Goal: Task Accomplishment & Management: Complete application form

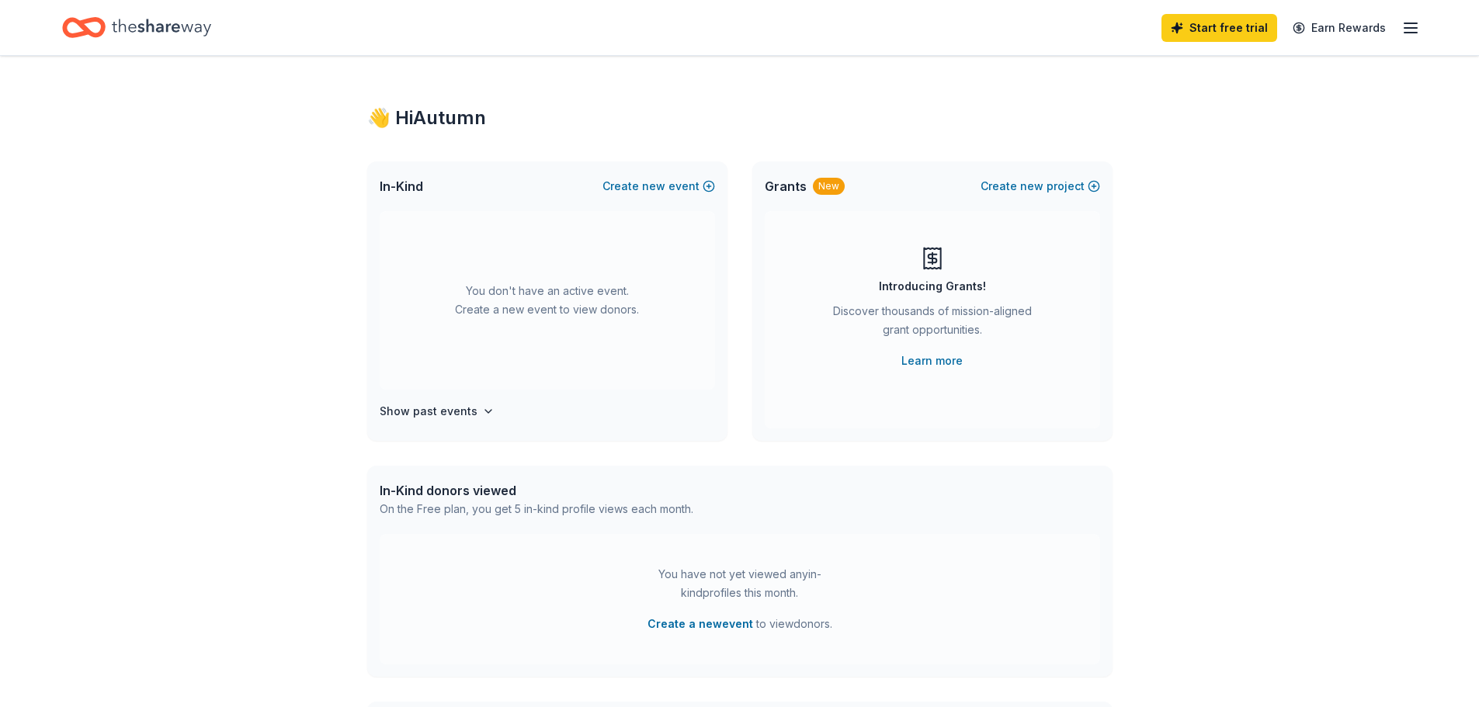
click at [1410, 30] on icon "button" at bounding box center [1410, 28] width 19 height 19
click at [1046, 109] on div "👋 Hi Autumn" at bounding box center [739, 118] width 745 height 25
click at [680, 187] on button "Create new event" at bounding box center [658, 186] width 113 height 19
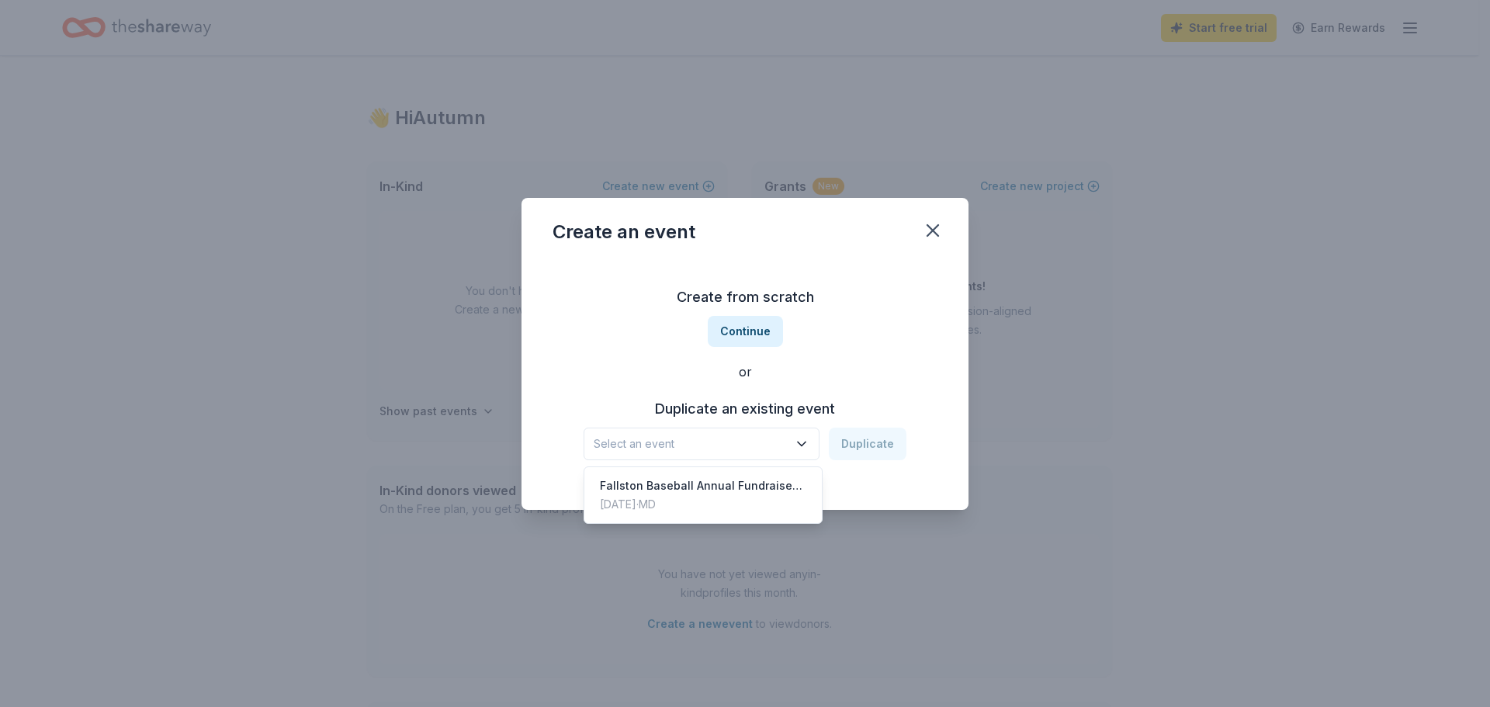
click at [695, 445] on span "Select an event" at bounding box center [691, 444] width 194 height 19
click at [687, 486] on div "Fallston Baseball Annual Fundraiser and Cornhole Tournament" at bounding box center [703, 486] width 206 height 19
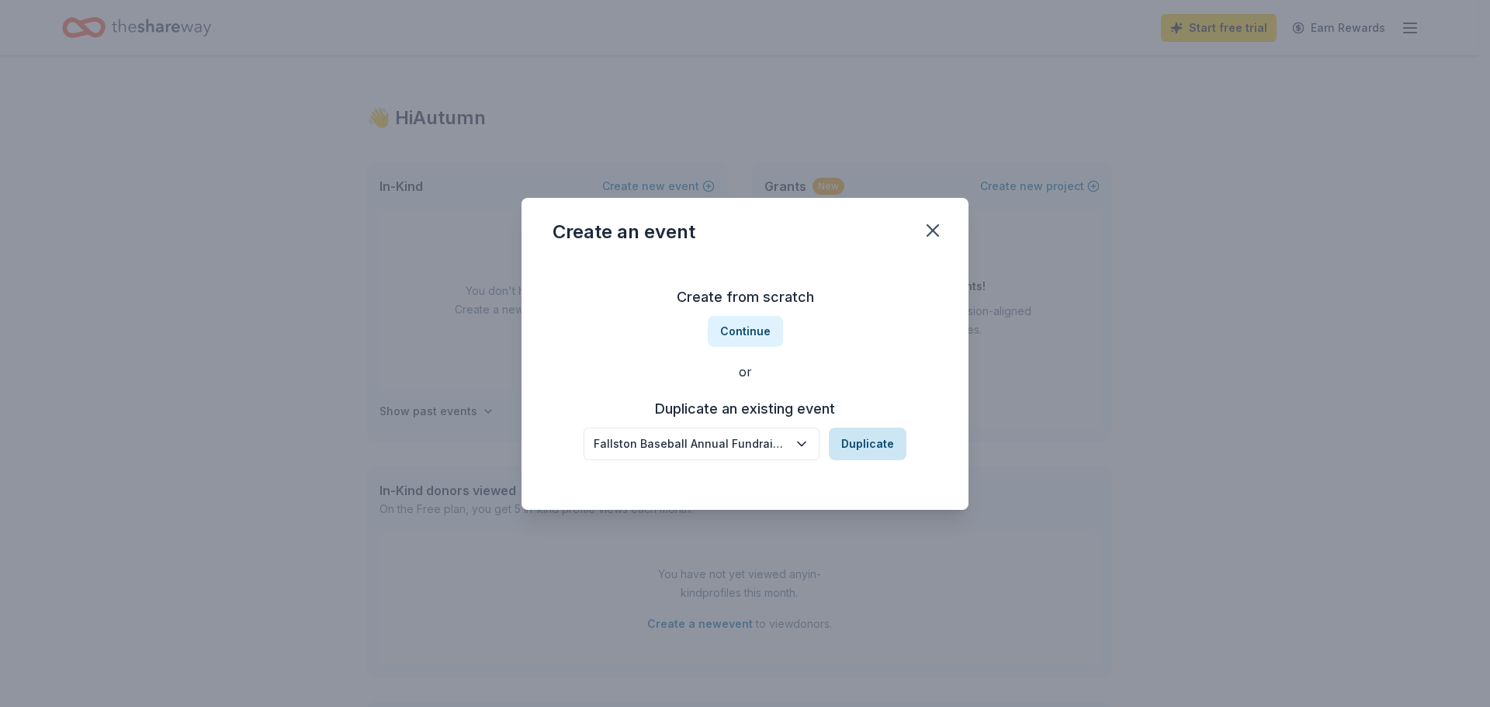
click at [858, 437] on button "Duplicate" at bounding box center [868, 444] width 78 height 33
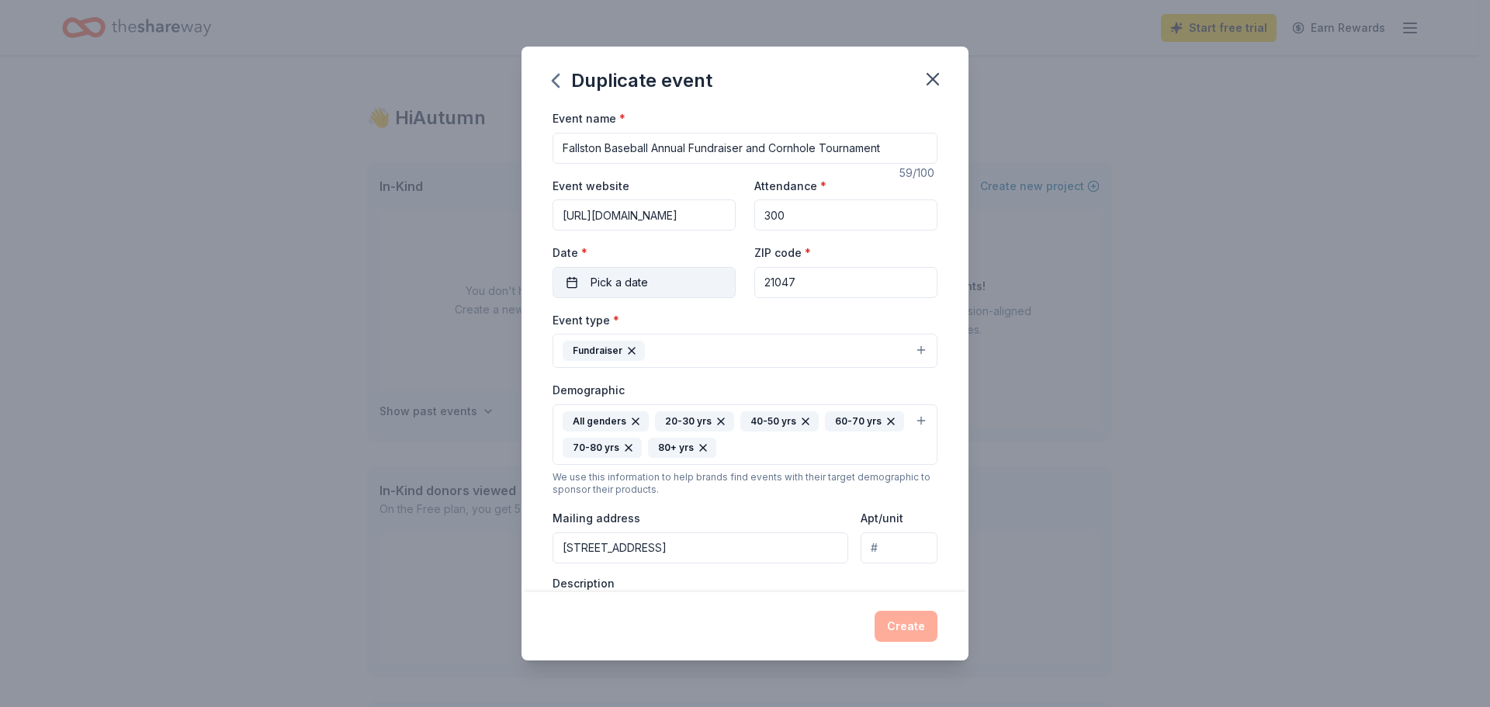
click at [678, 282] on button "Pick a date" at bounding box center [644, 282] width 183 height 31
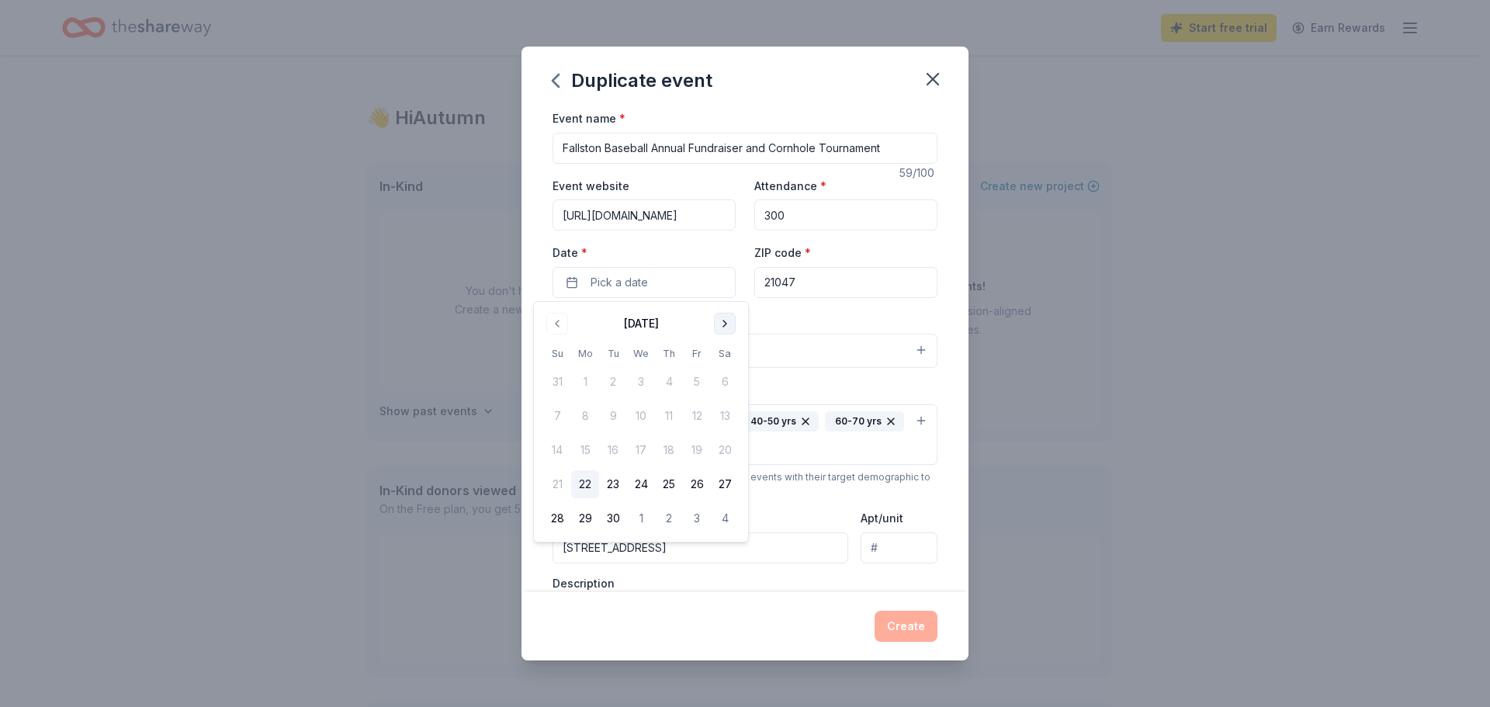
click at [726, 324] on button "Go to next month" at bounding box center [725, 324] width 22 height 22
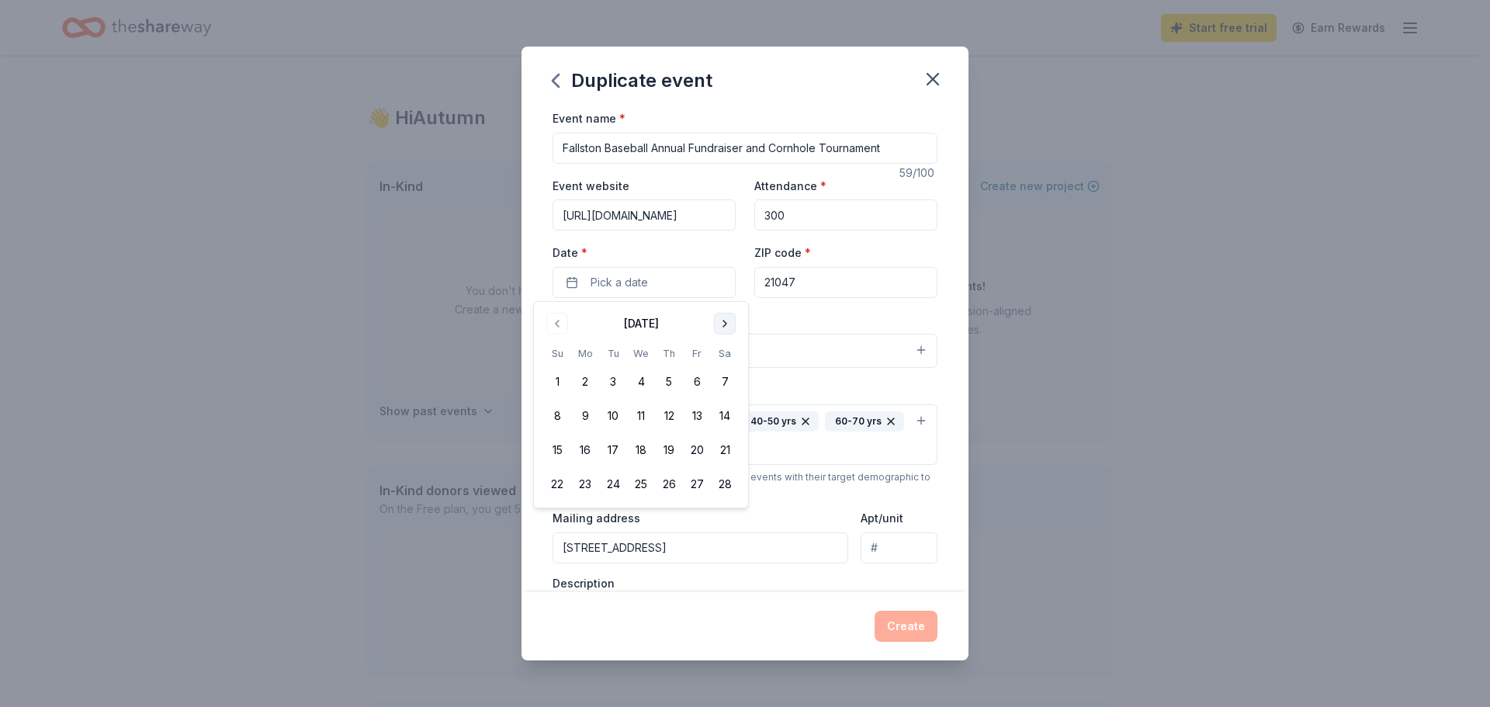
click at [726, 324] on button "Go to next month" at bounding box center [725, 324] width 22 height 22
click at [560, 322] on button "Go to previous month" at bounding box center [557, 324] width 22 height 22
click at [719, 380] on button "7" at bounding box center [725, 382] width 28 height 28
click at [865, 310] on div "Event type * Fundraiser" at bounding box center [745, 339] width 385 height 58
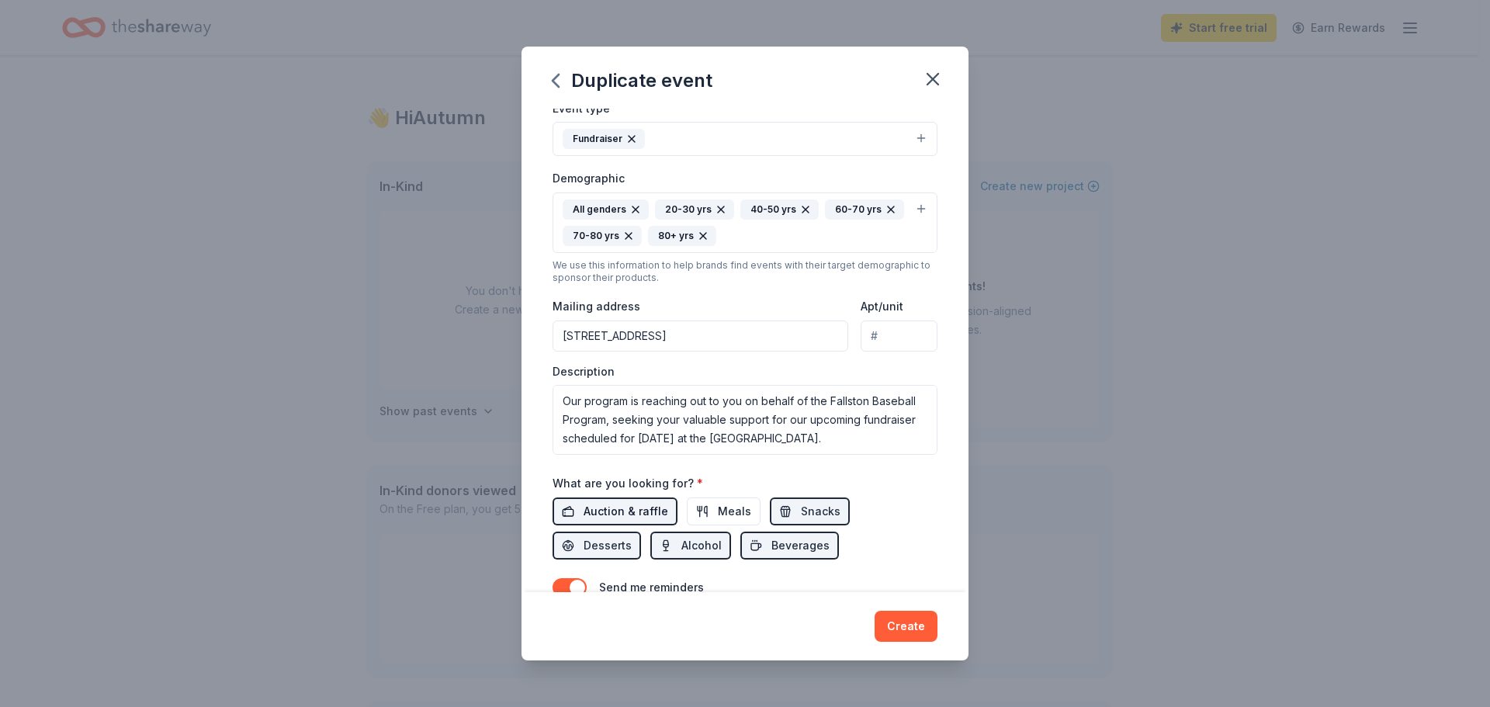
scroll to position [233, 0]
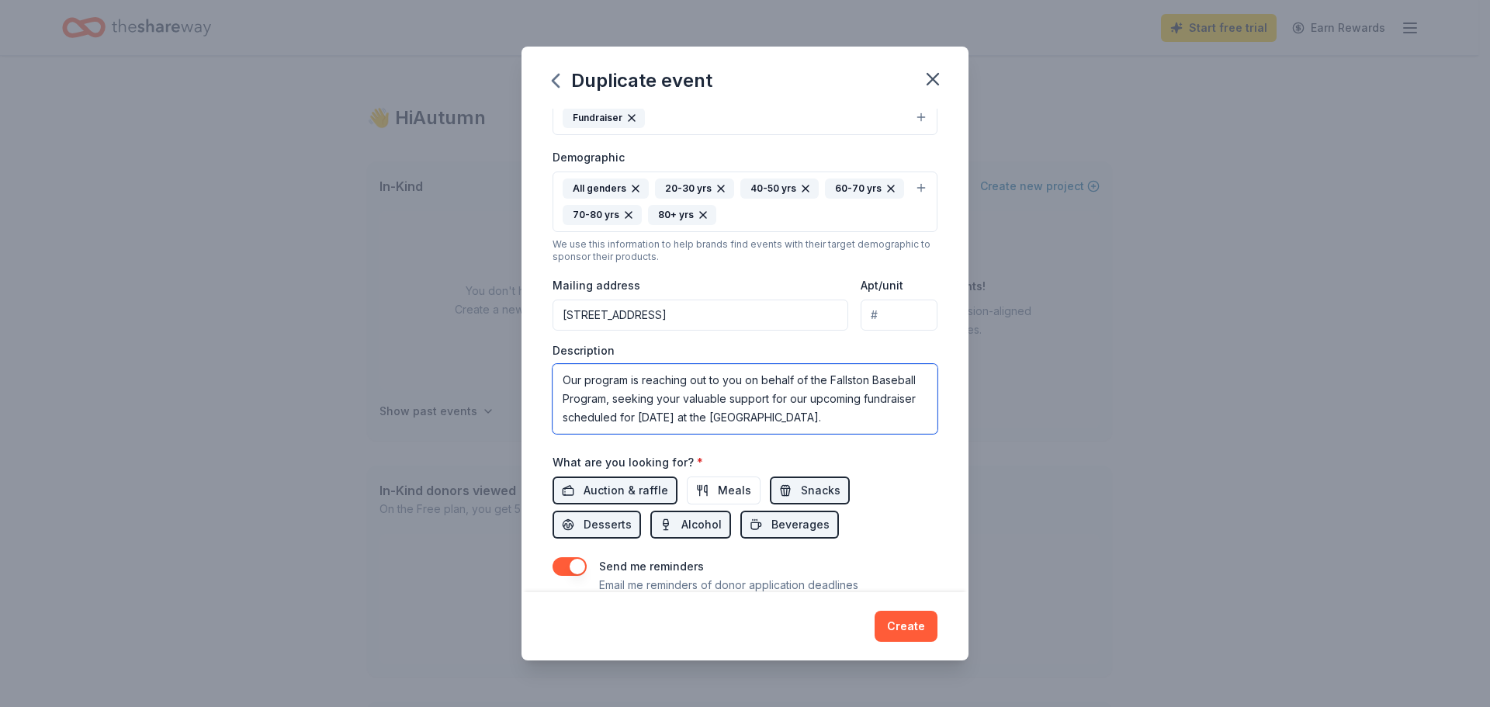
click at [806, 418] on textarea "Our program is reaching out to you on behalf of the Fallston Baseball Program, …" at bounding box center [745, 399] width 385 height 70
click at [830, 418] on textarea "Our program is reaching out to you on behalf of the Fallston Baseball Program, …" at bounding box center [745, 399] width 385 height 70
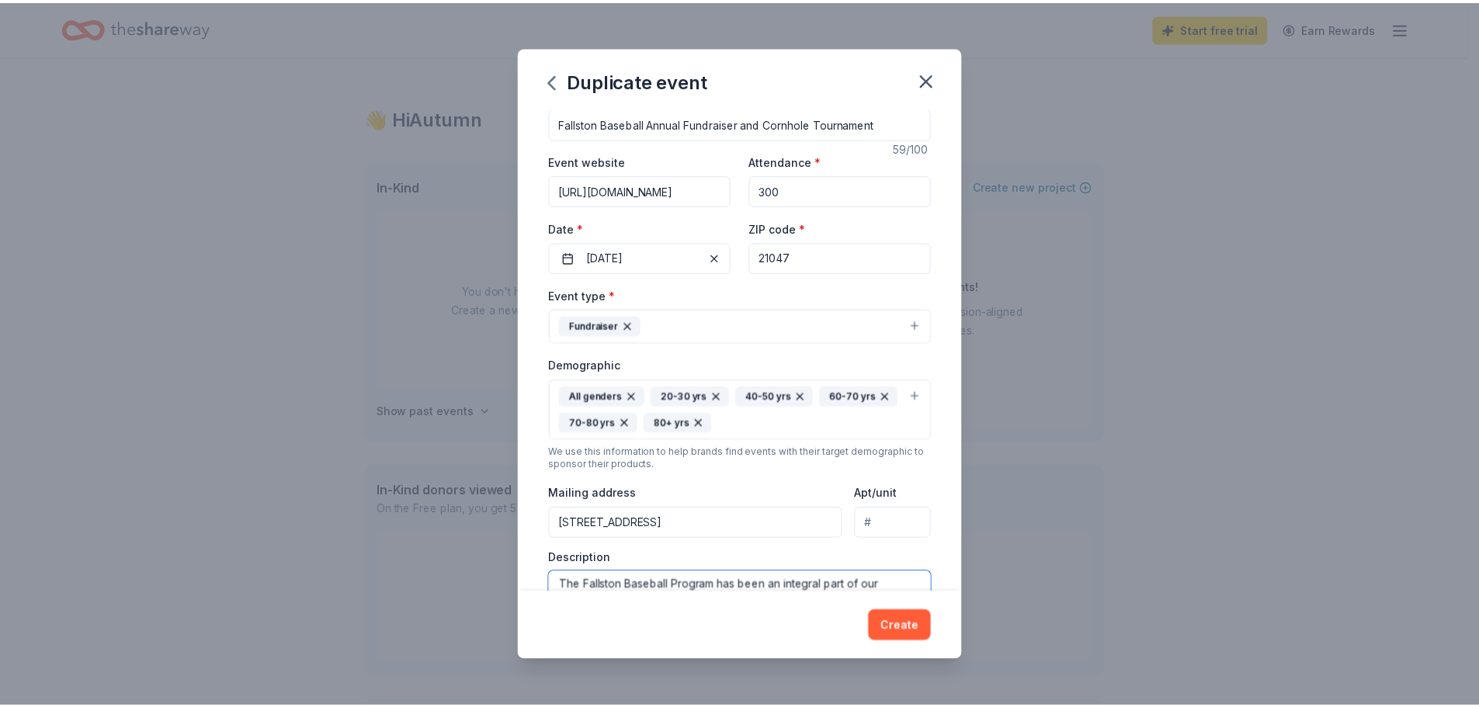
scroll to position [0, 0]
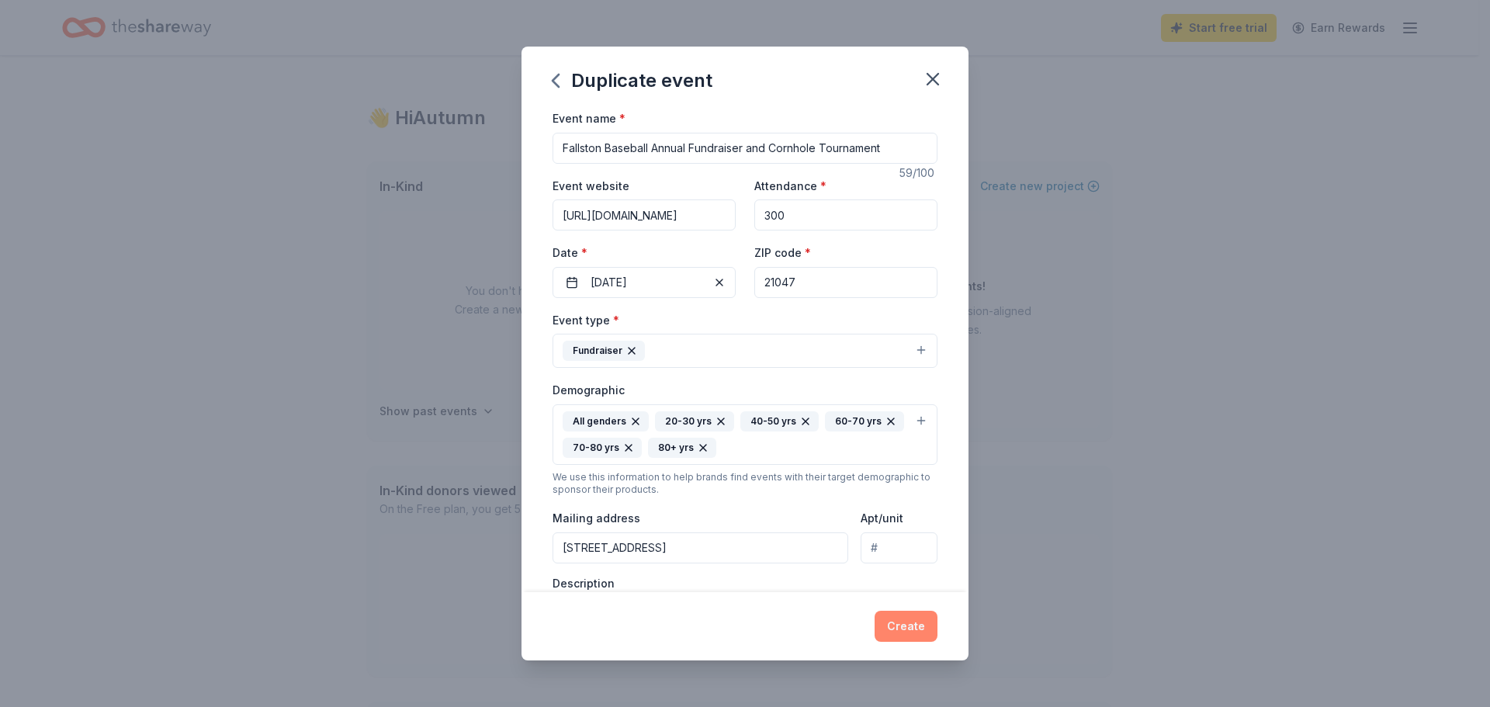
type textarea "Our program is reaching out to you on behalf of the Fallston Baseball Program, …"
click at [901, 623] on button "Create" at bounding box center [906, 626] width 63 height 31
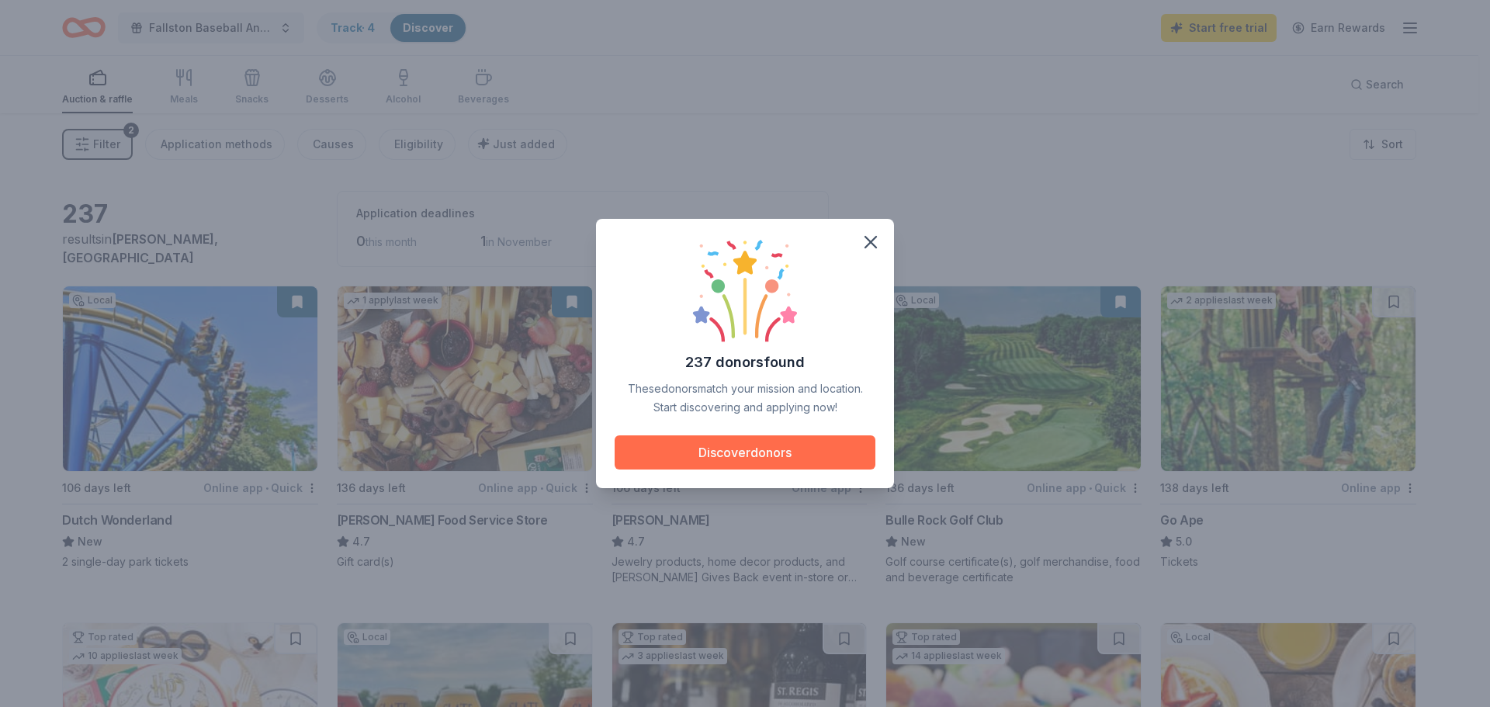
click at [746, 451] on button "Discover donors" at bounding box center [745, 452] width 261 height 34
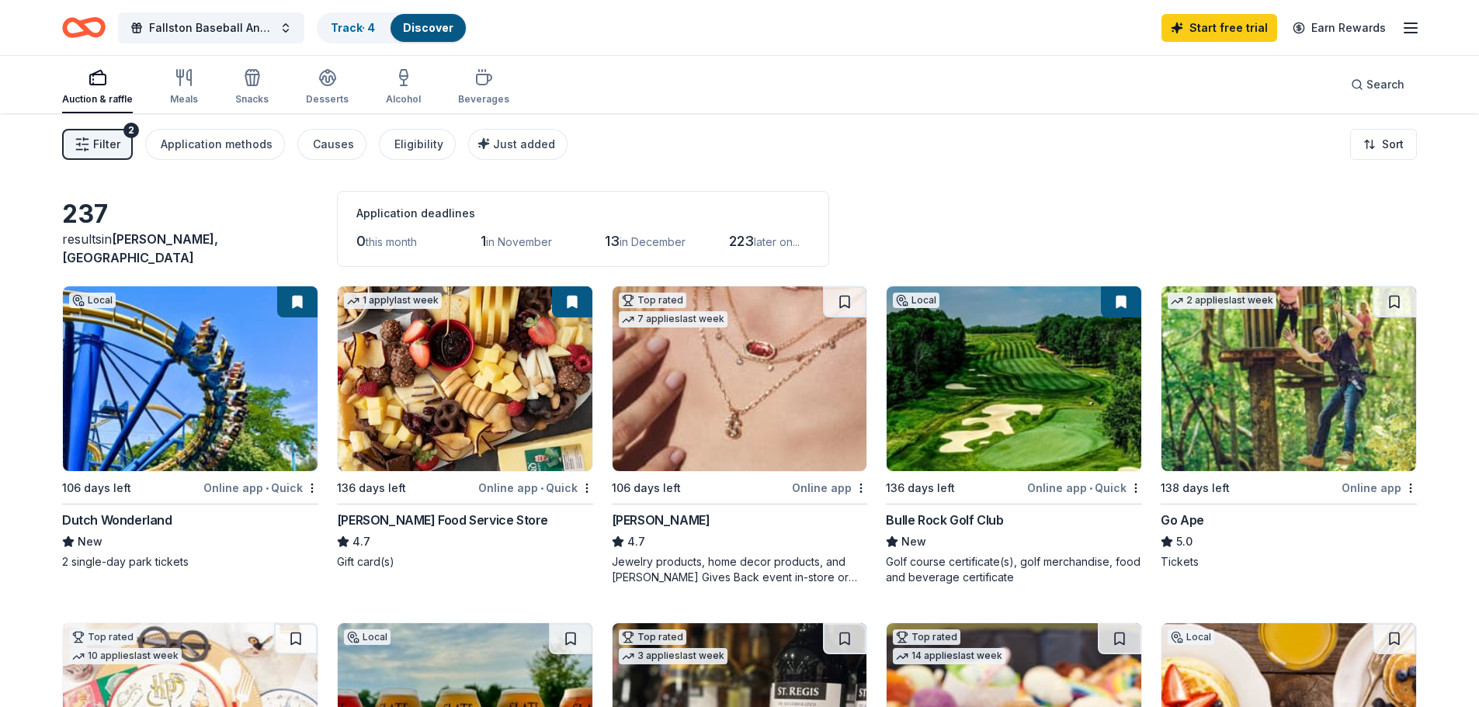
click at [279, 487] on div "Online app • Quick" at bounding box center [260, 487] width 115 height 19
click at [725, 414] on img at bounding box center [739, 378] width 255 height 185
click at [1011, 391] on img at bounding box center [1013, 378] width 255 height 185
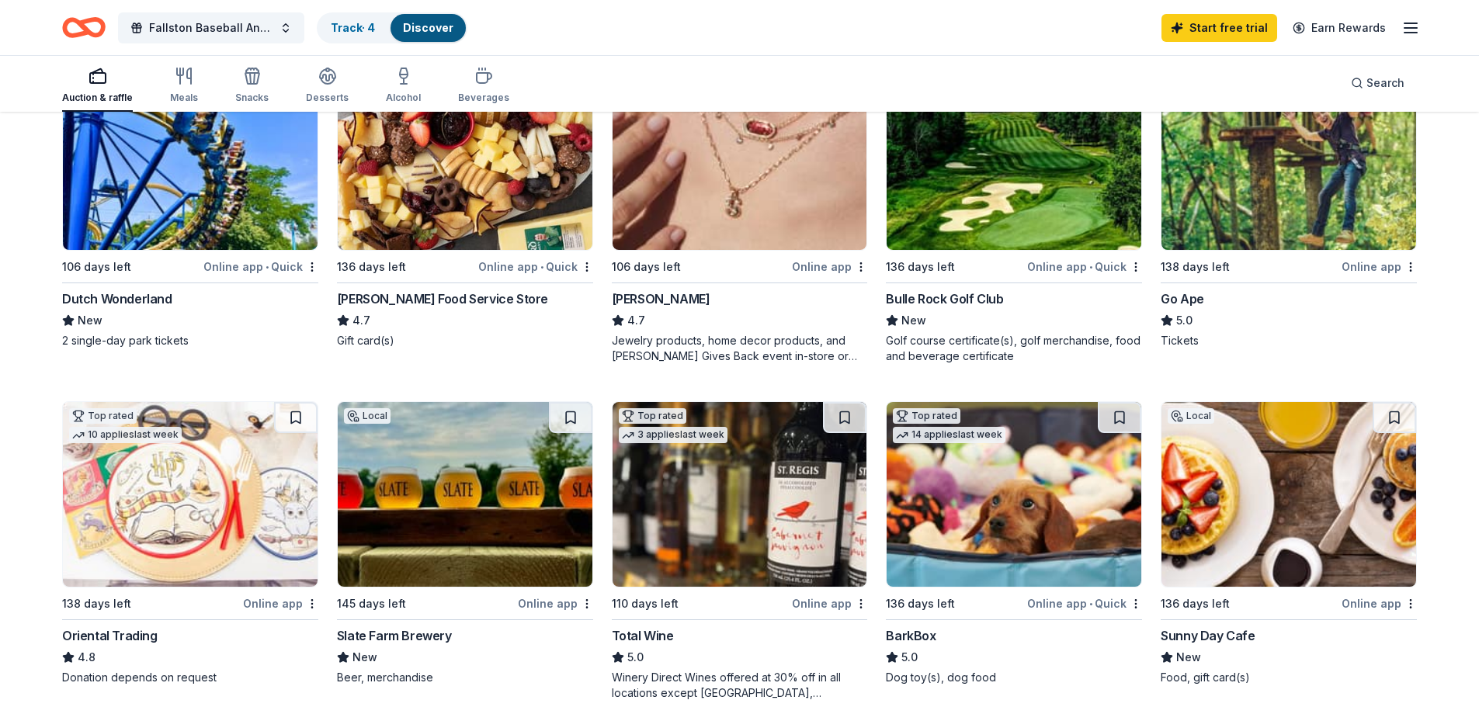
scroll to position [310, 0]
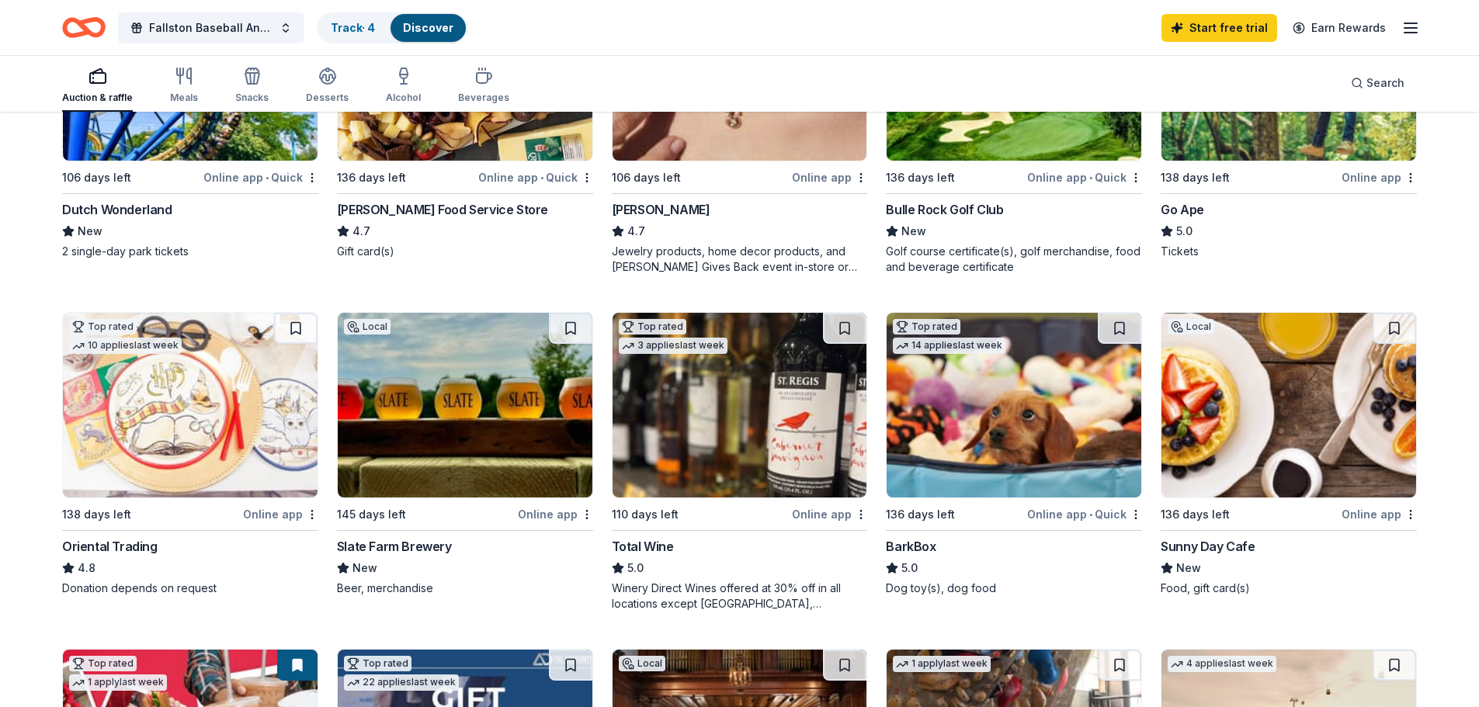
click at [765, 418] on img at bounding box center [739, 405] width 255 height 185
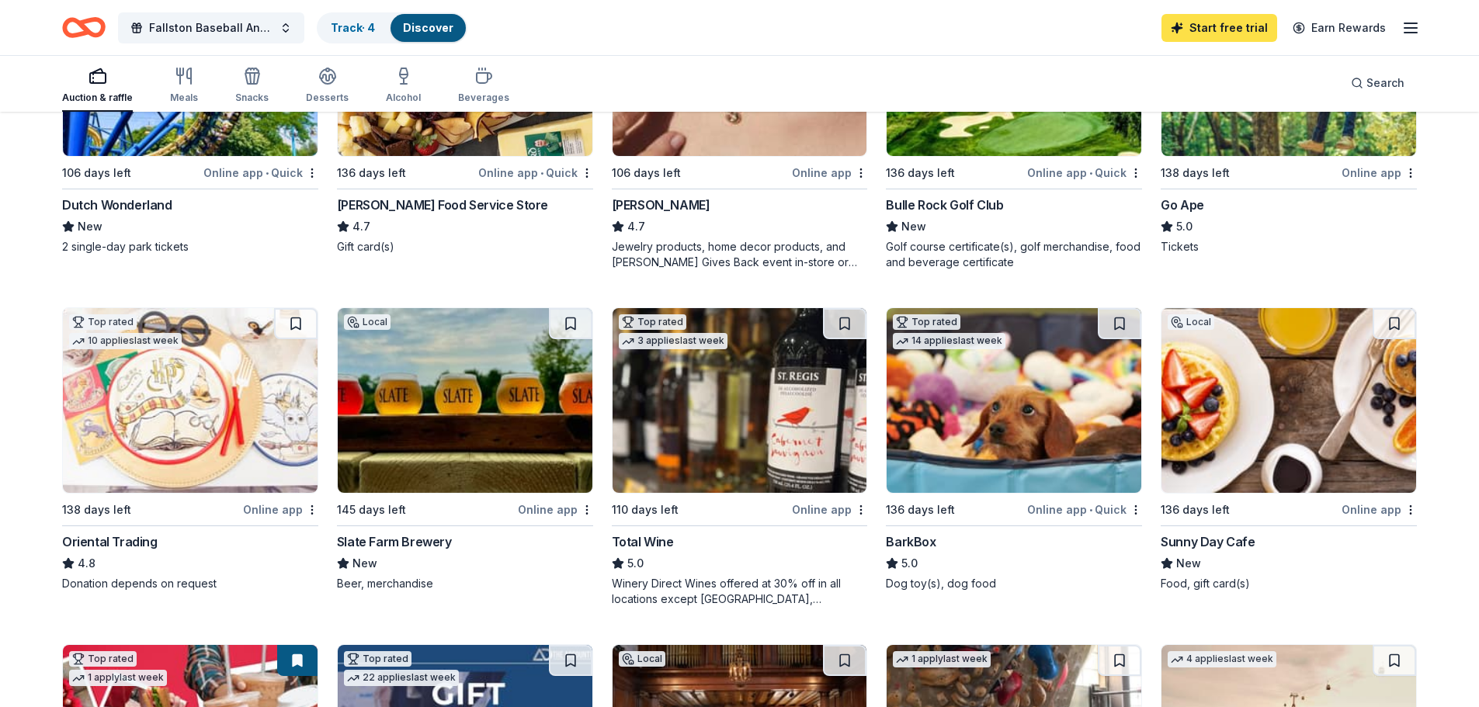
scroll to position [155, 0]
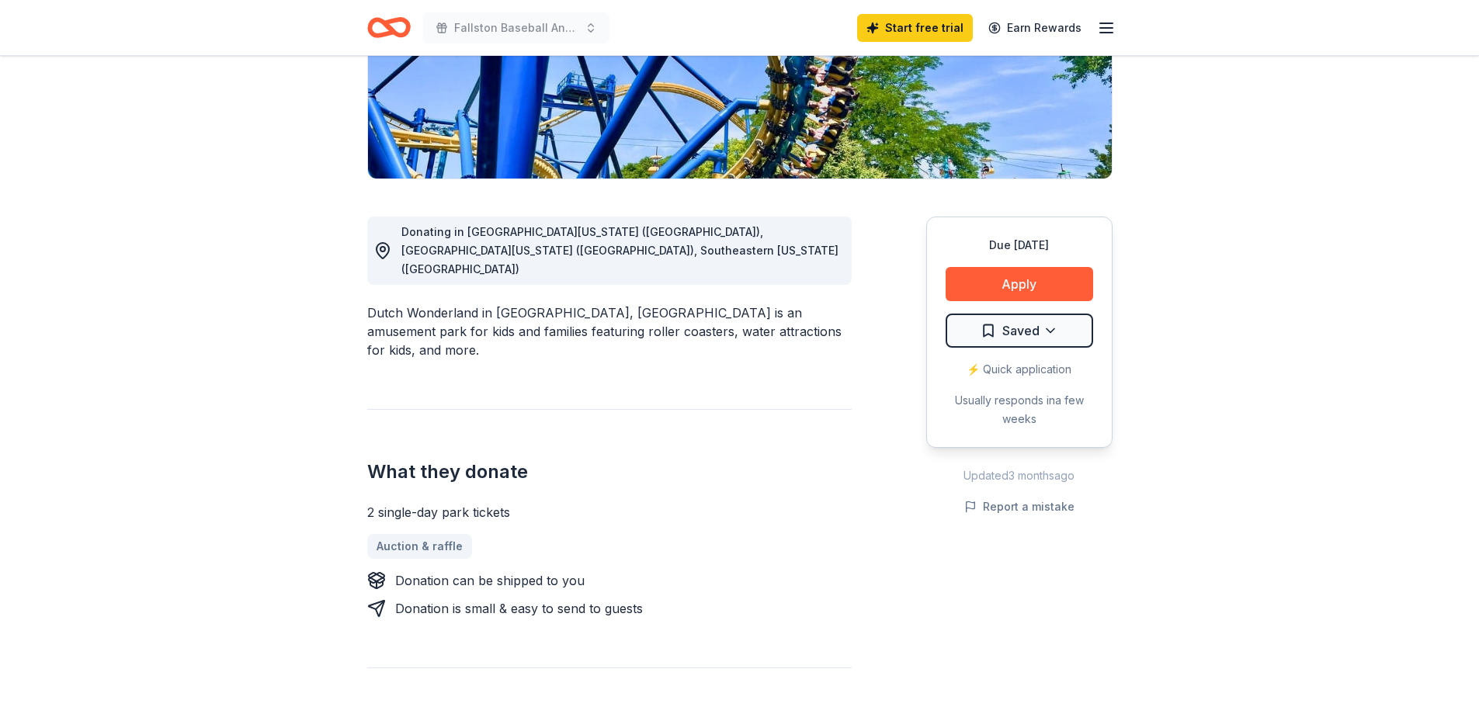
scroll to position [310, 0]
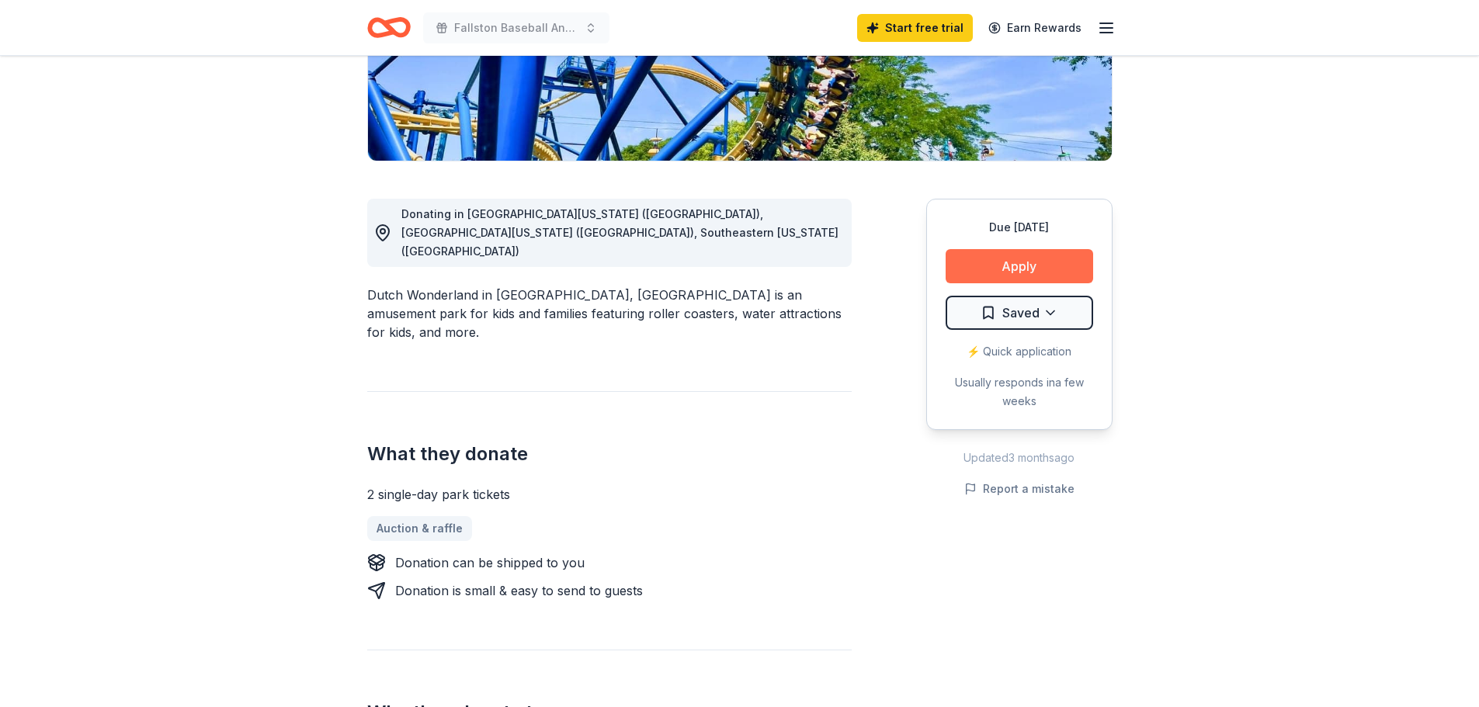
click at [1028, 263] on button "Apply" at bounding box center [1018, 266] width 147 height 34
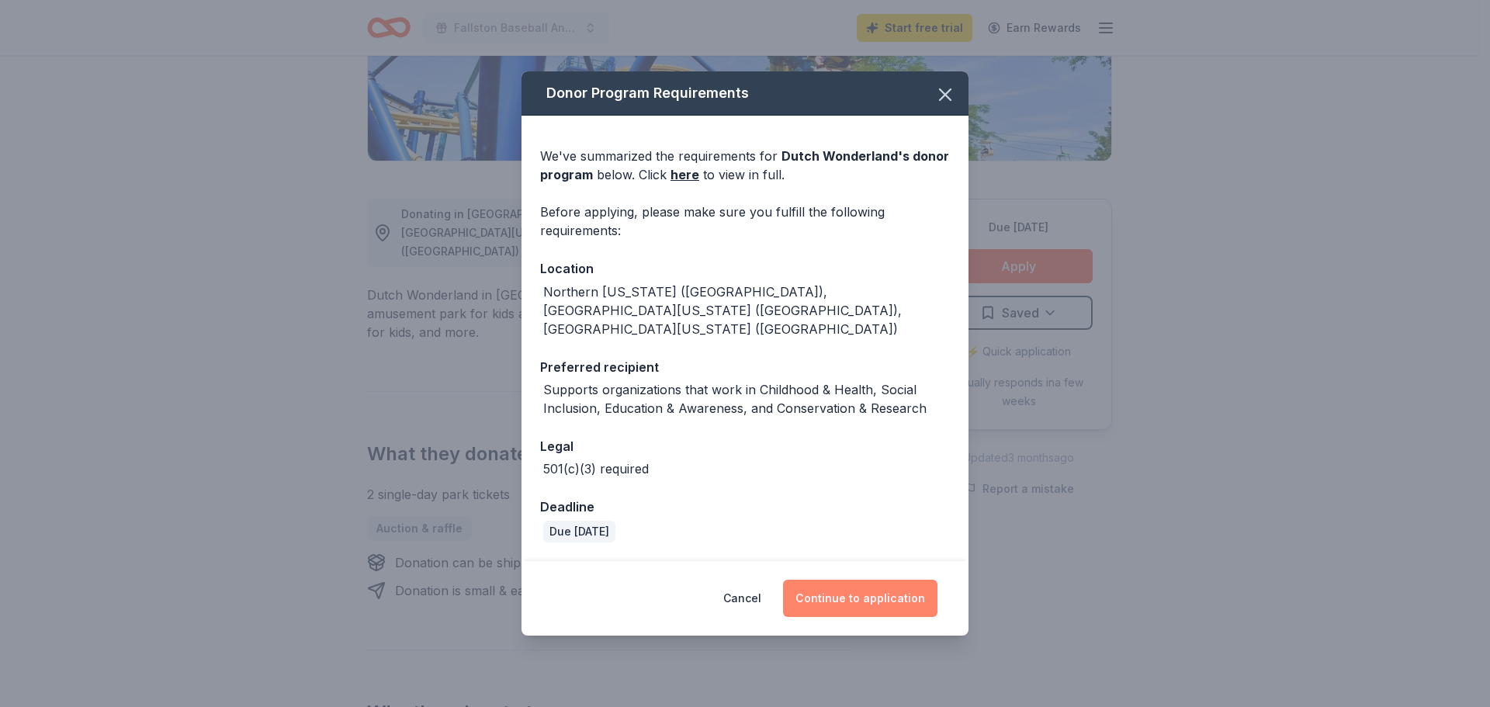
click at [882, 583] on button "Continue to application" at bounding box center [860, 598] width 154 height 37
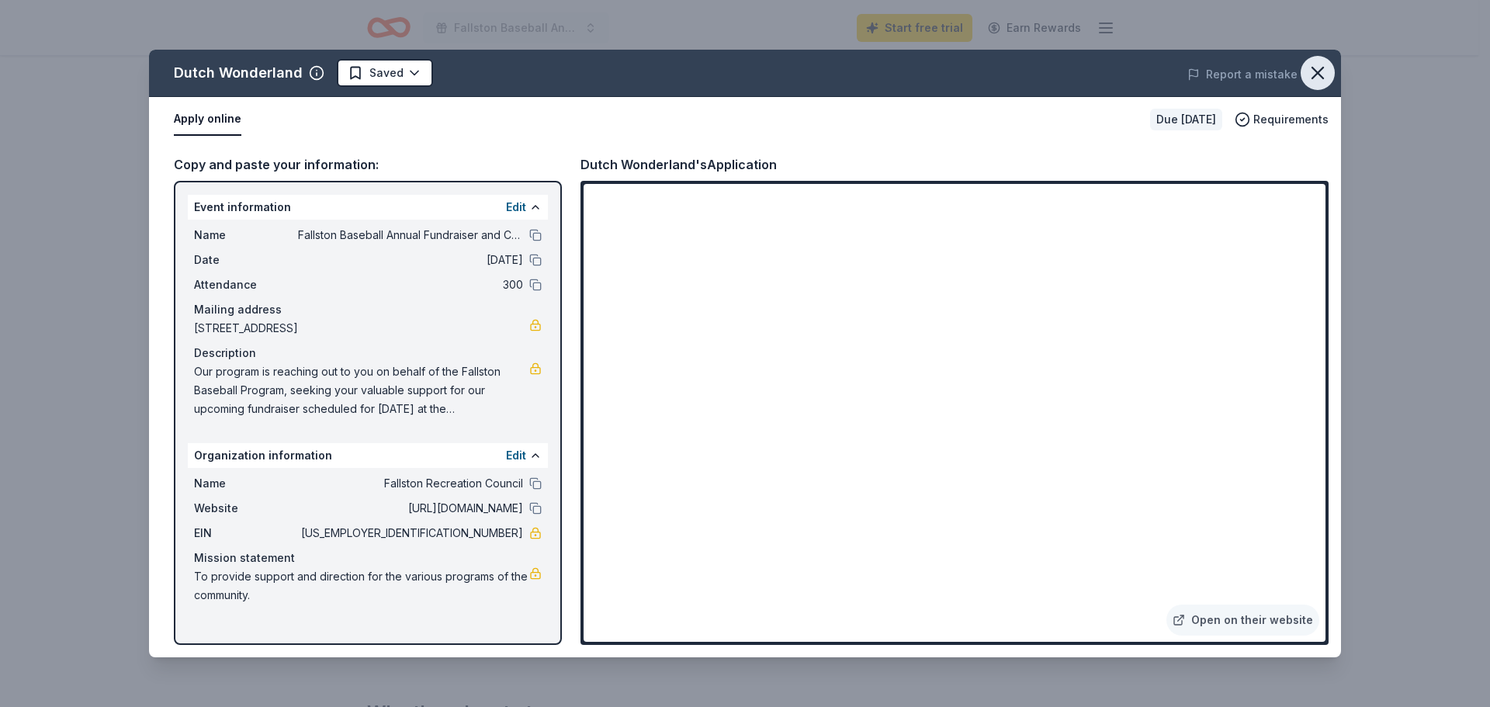
click at [1318, 71] on icon "button" at bounding box center [1318, 73] width 22 height 22
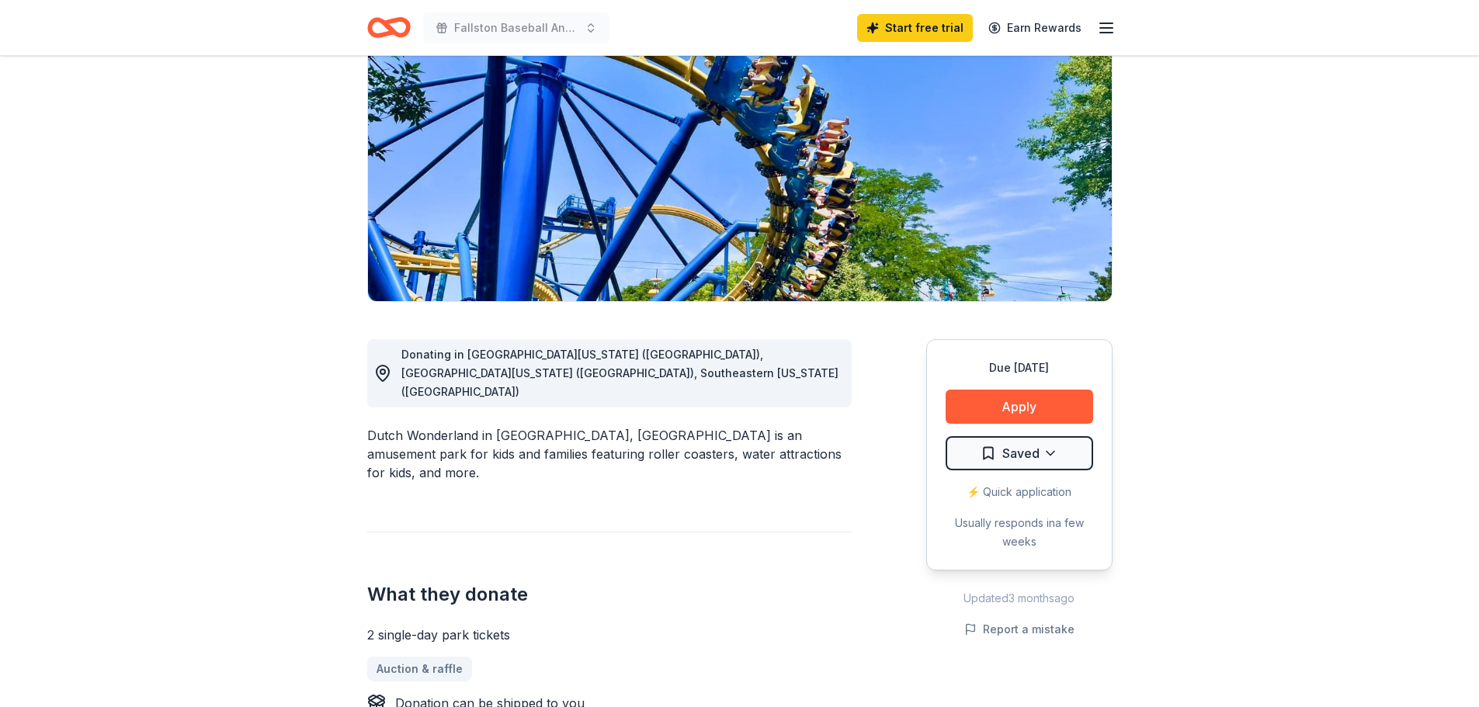
scroll to position [0, 0]
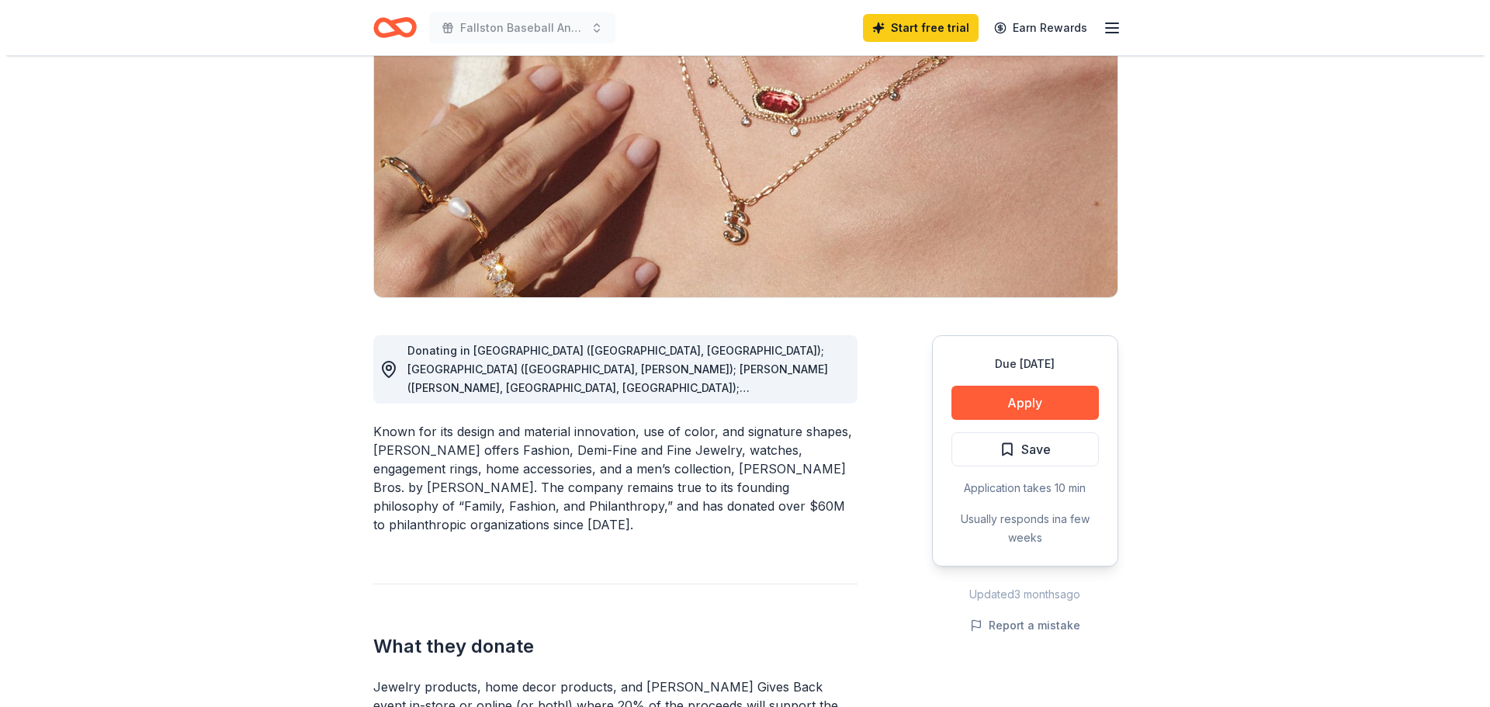
scroll to position [233, 0]
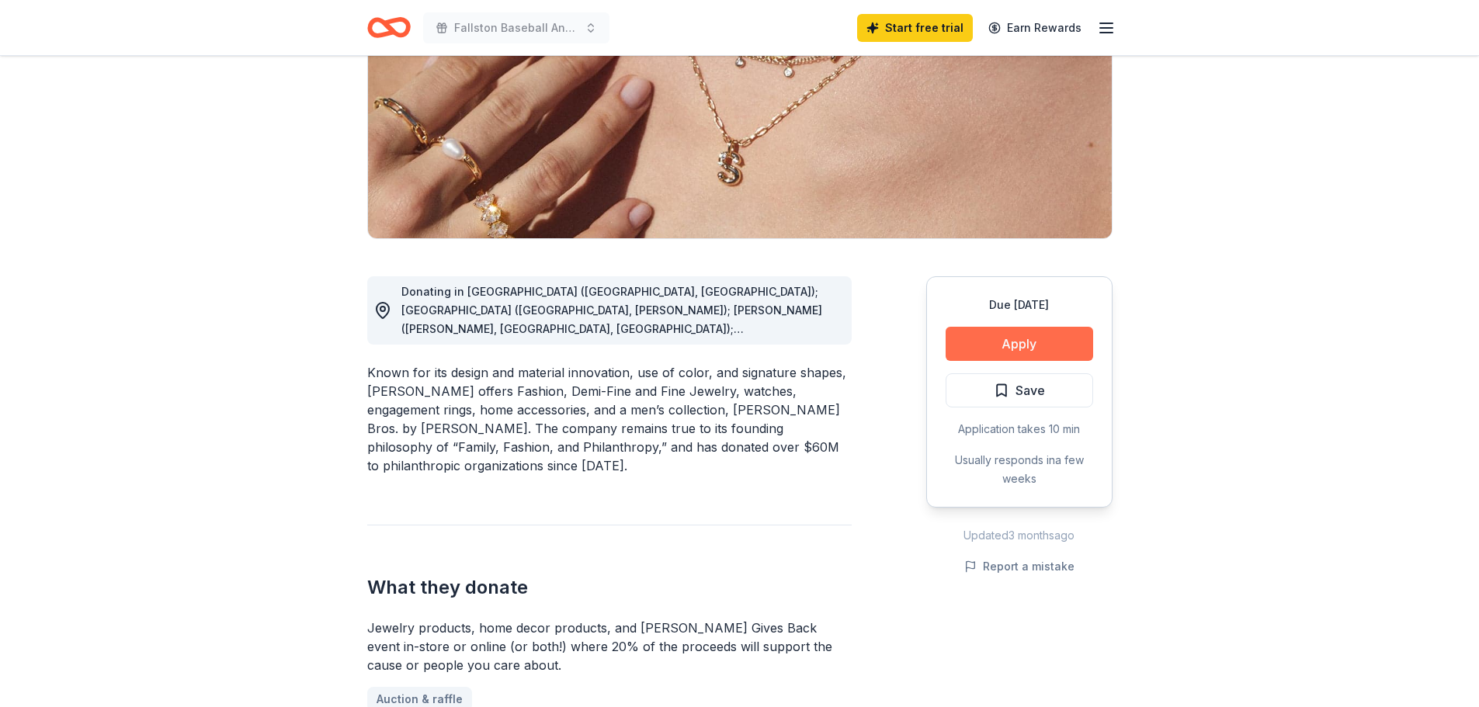
click at [1042, 338] on button "Apply" at bounding box center [1018, 344] width 147 height 34
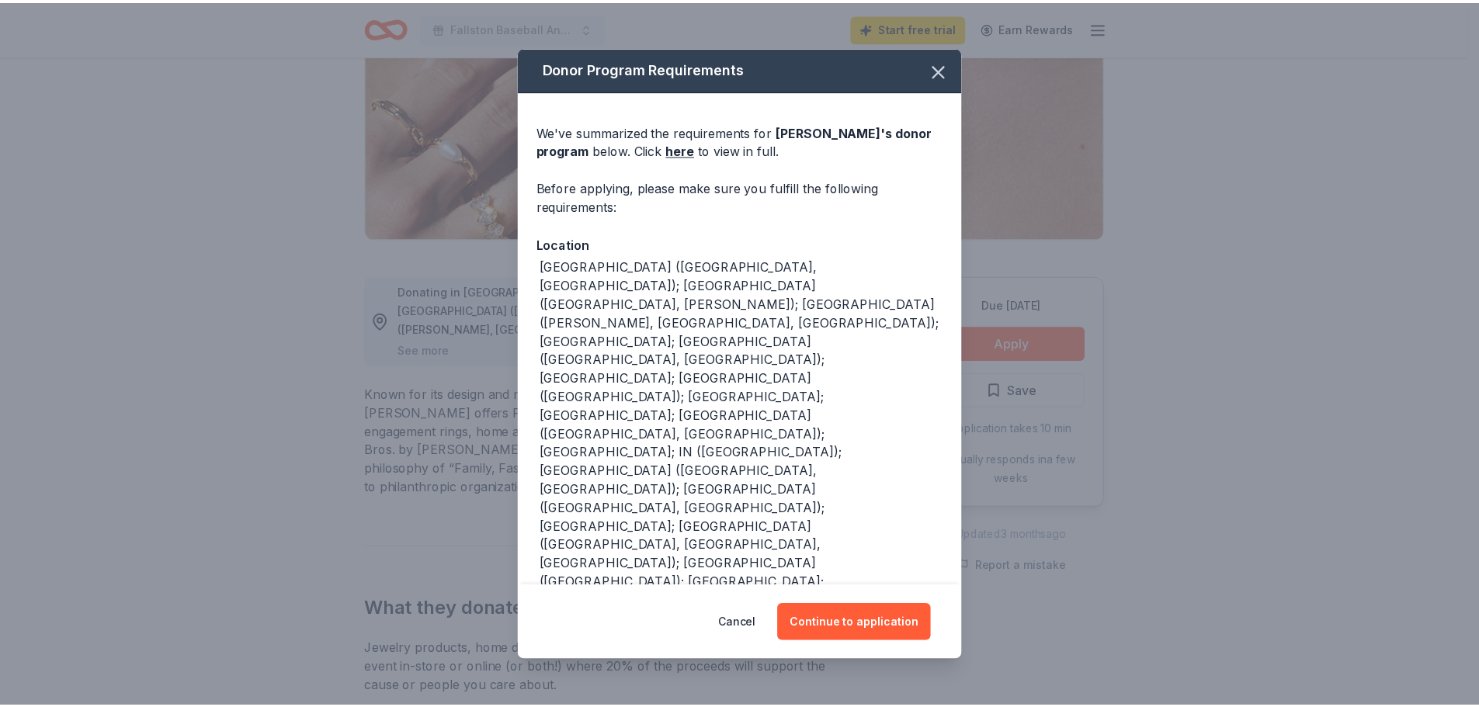
scroll to position [65, 0]
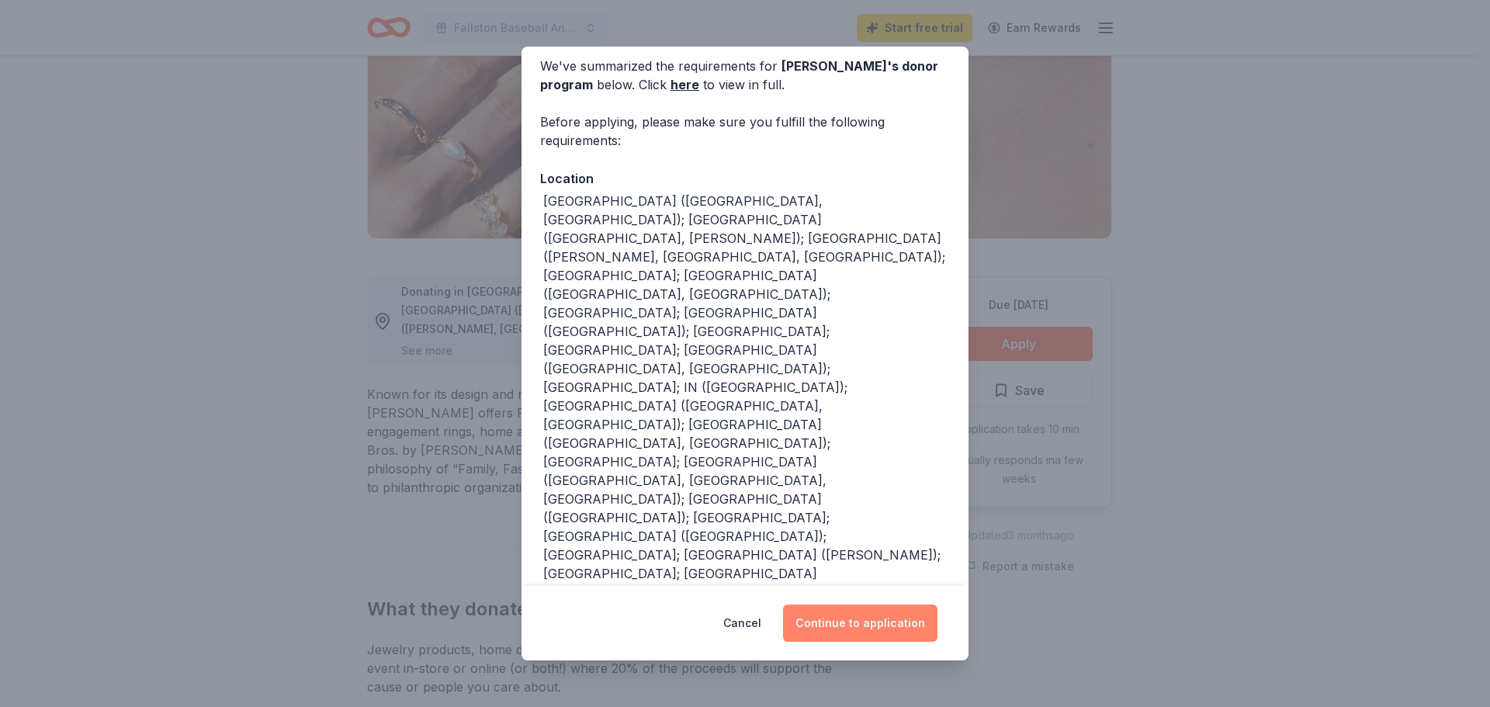
click at [869, 622] on button "Continue to application" at bounding box center [860, 623] width 154 height 37
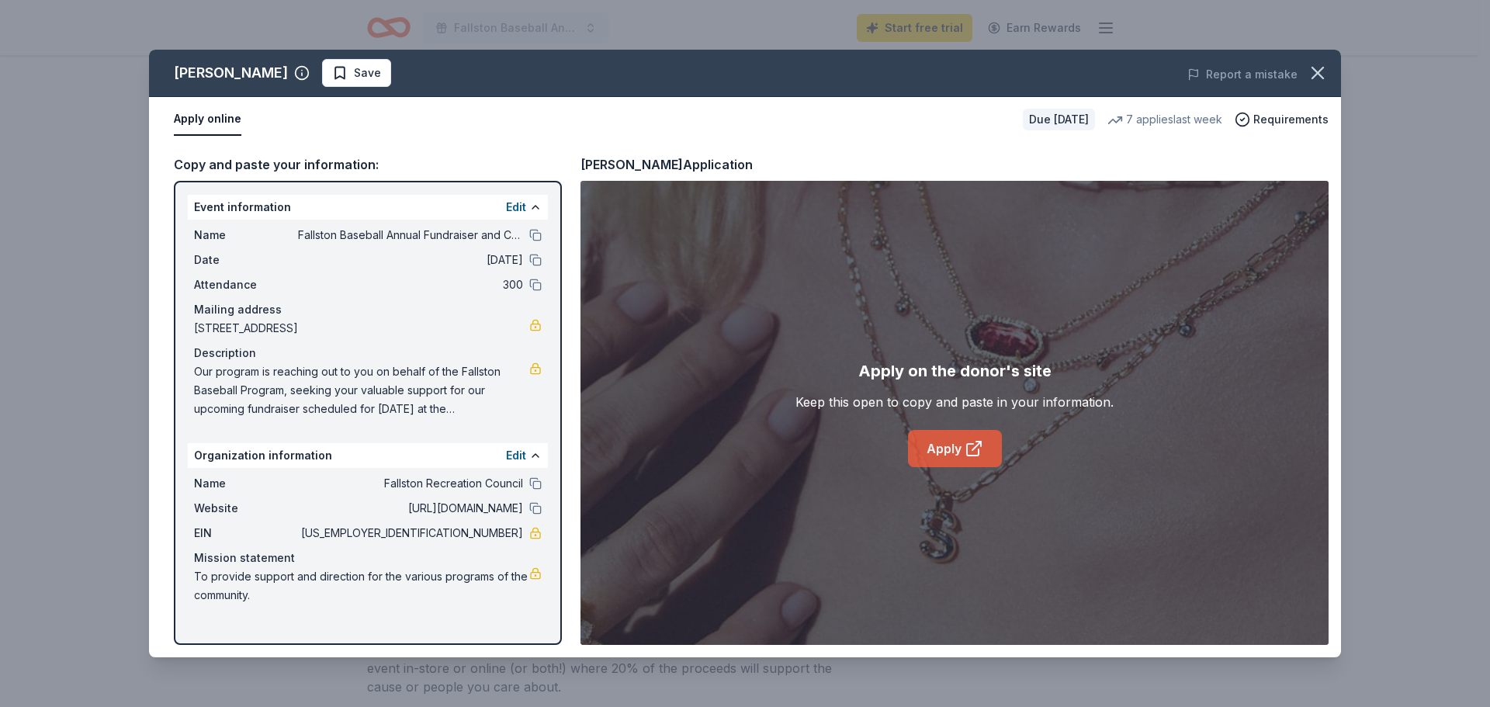
click at [963, 451] on link "Apply" at bounding box center [955, 448] width 94 height 37
click at [1316, 67] on icon "button" at bounding box center [1318, 73] width 22 height 22
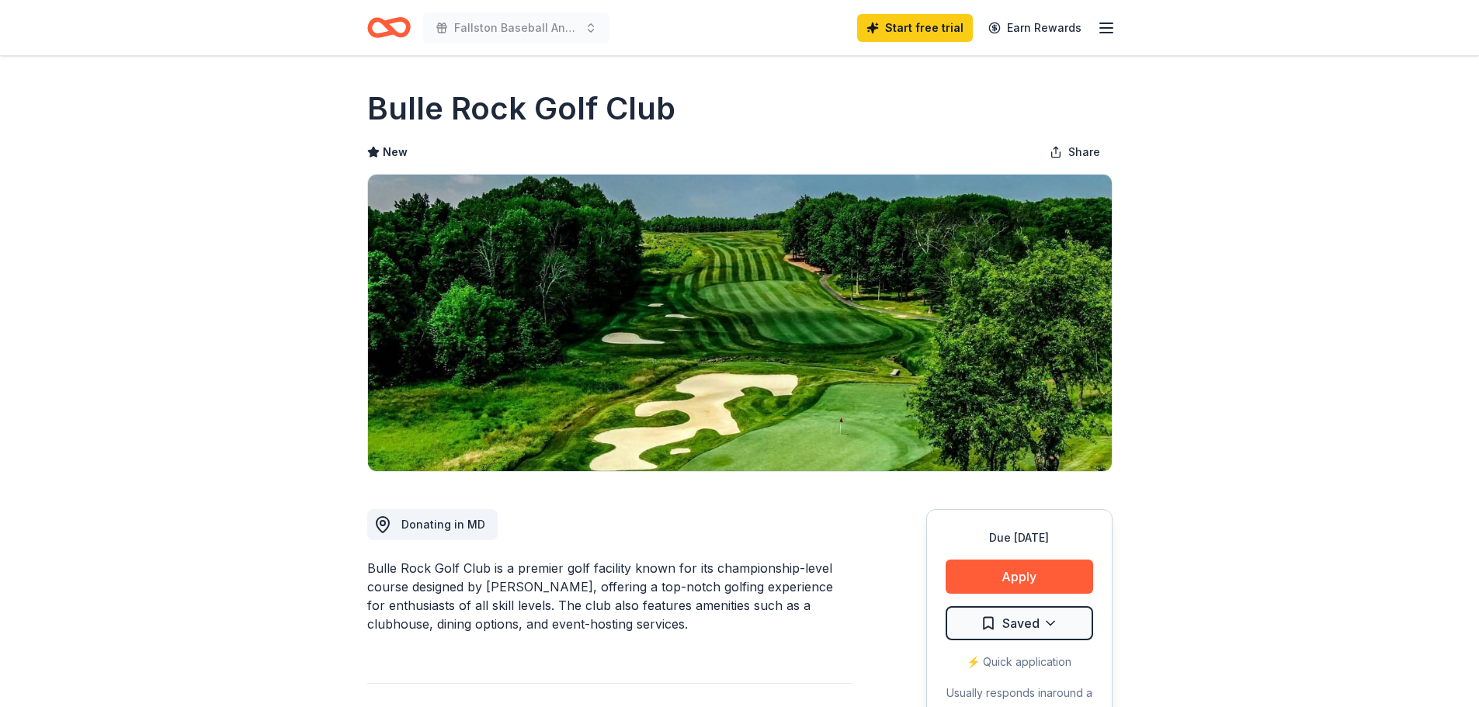
scroll to position [78, 0]
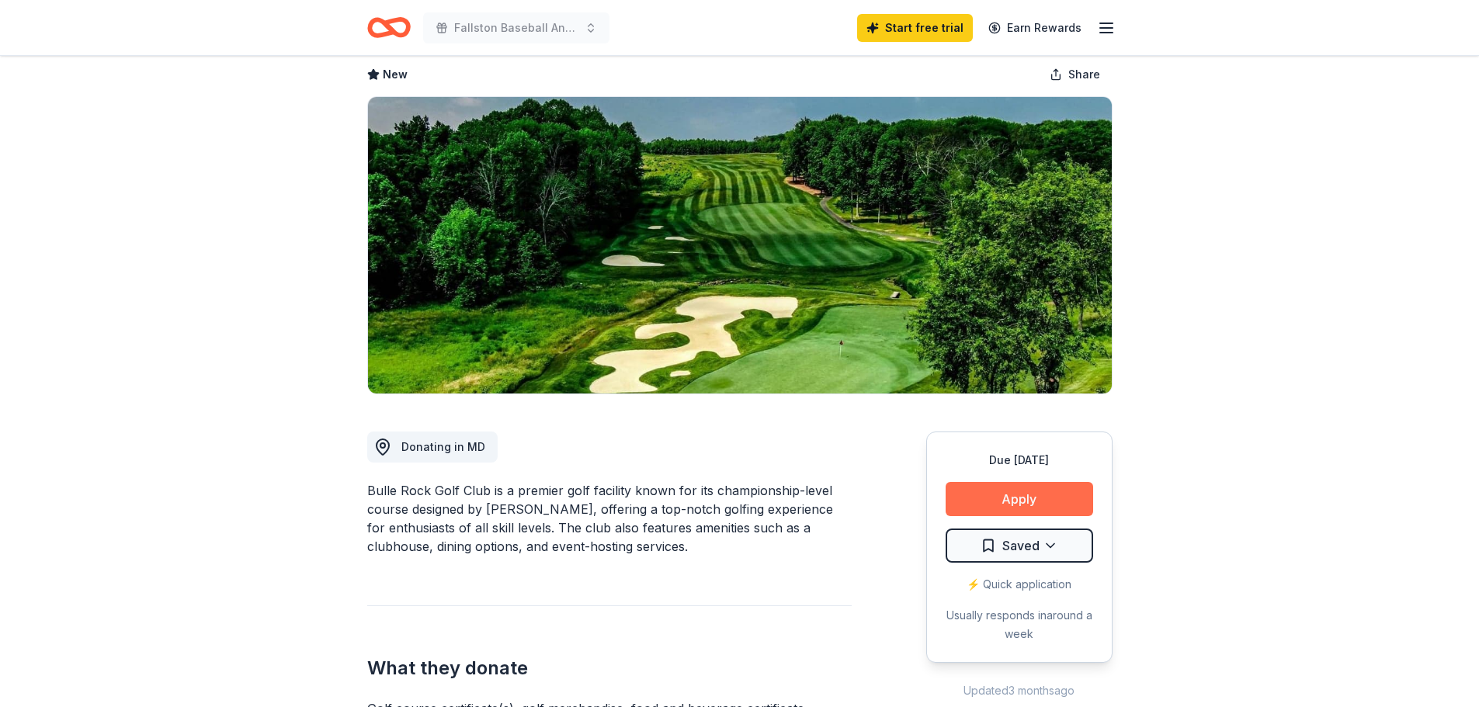
click at [1034, 495] on button "Apply" at bounding box center [1018, 499] width 147 height 34
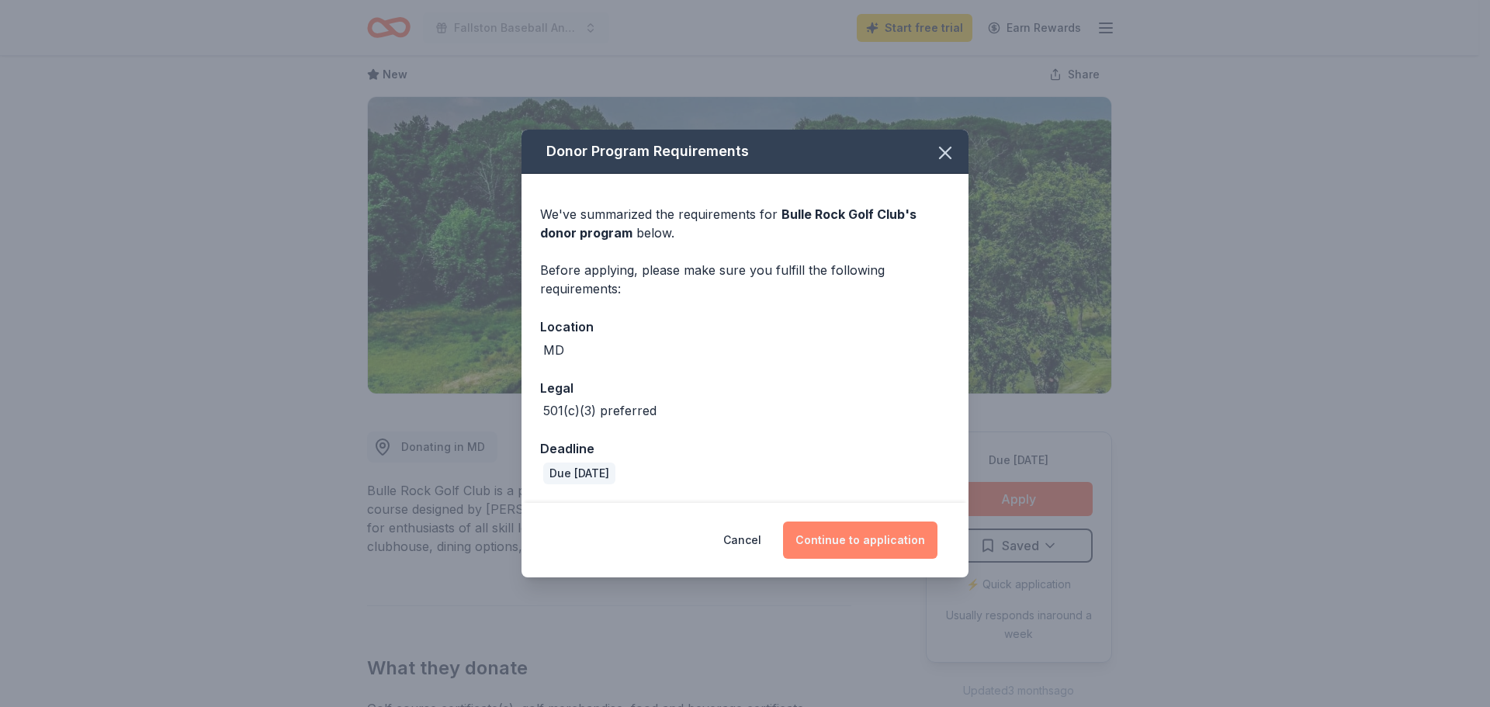
click at [876, 541] on button "Continue to application" at bounding box center [860, 540] width 154 height 37
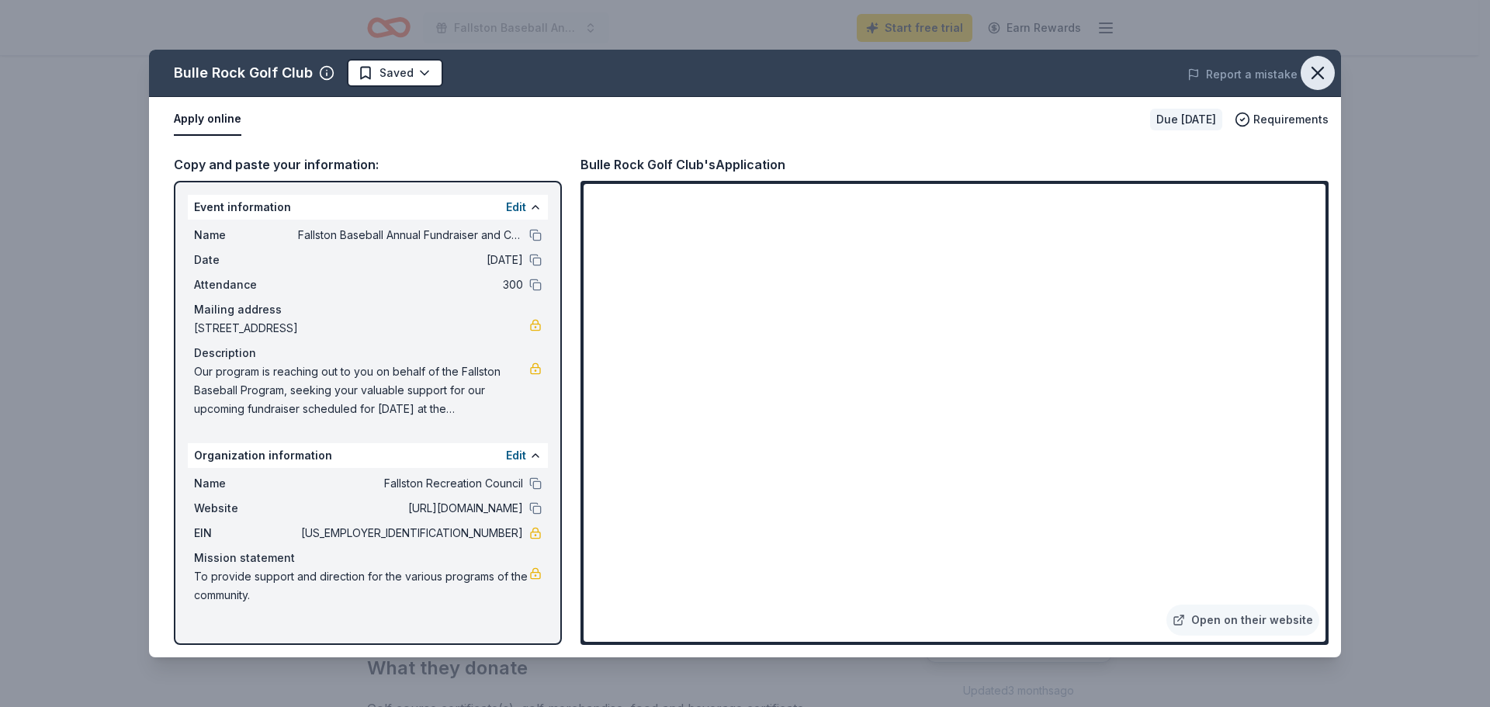
click at [1320, 68] on icon "button" at bounding box center [1318, 73] width 22 height 22
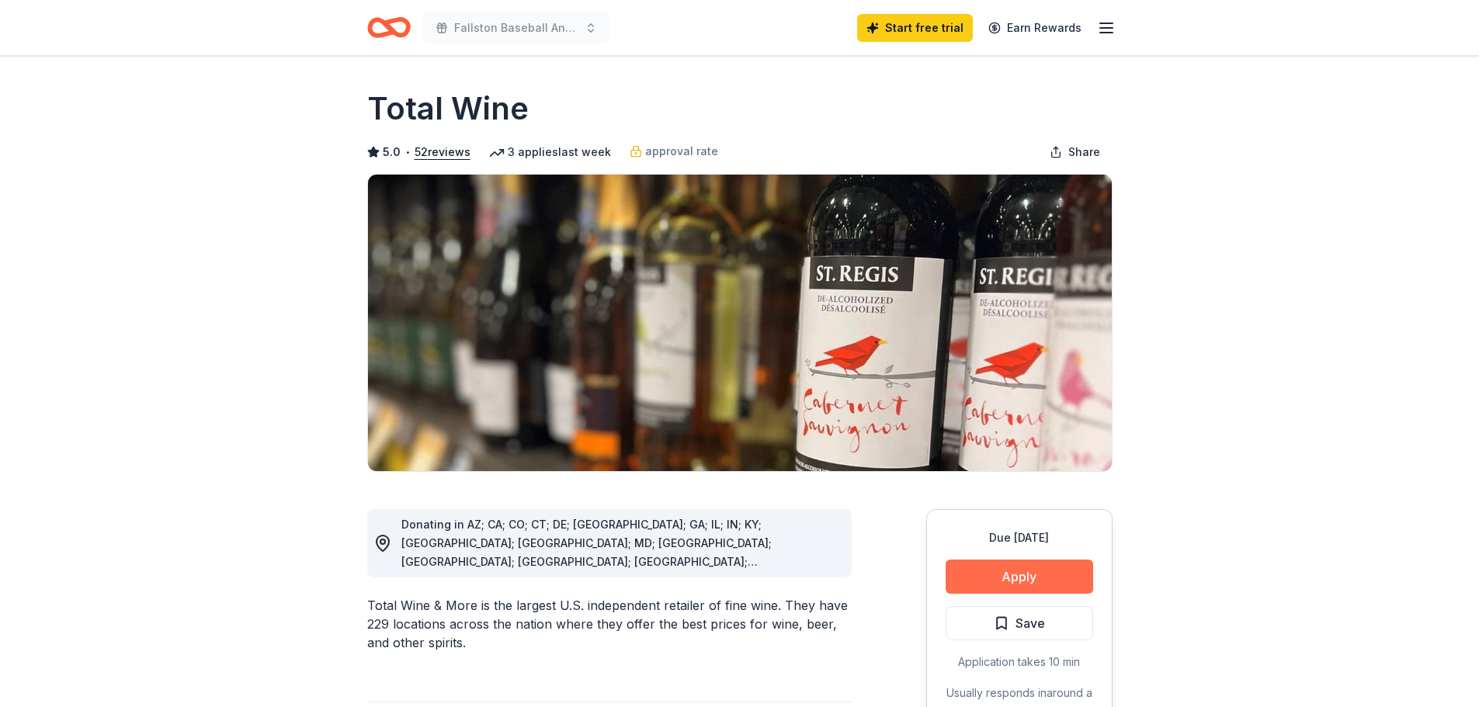
click at [1047, 567] on button "Apply" at bounding box center [1018, 577] width 147 height 34
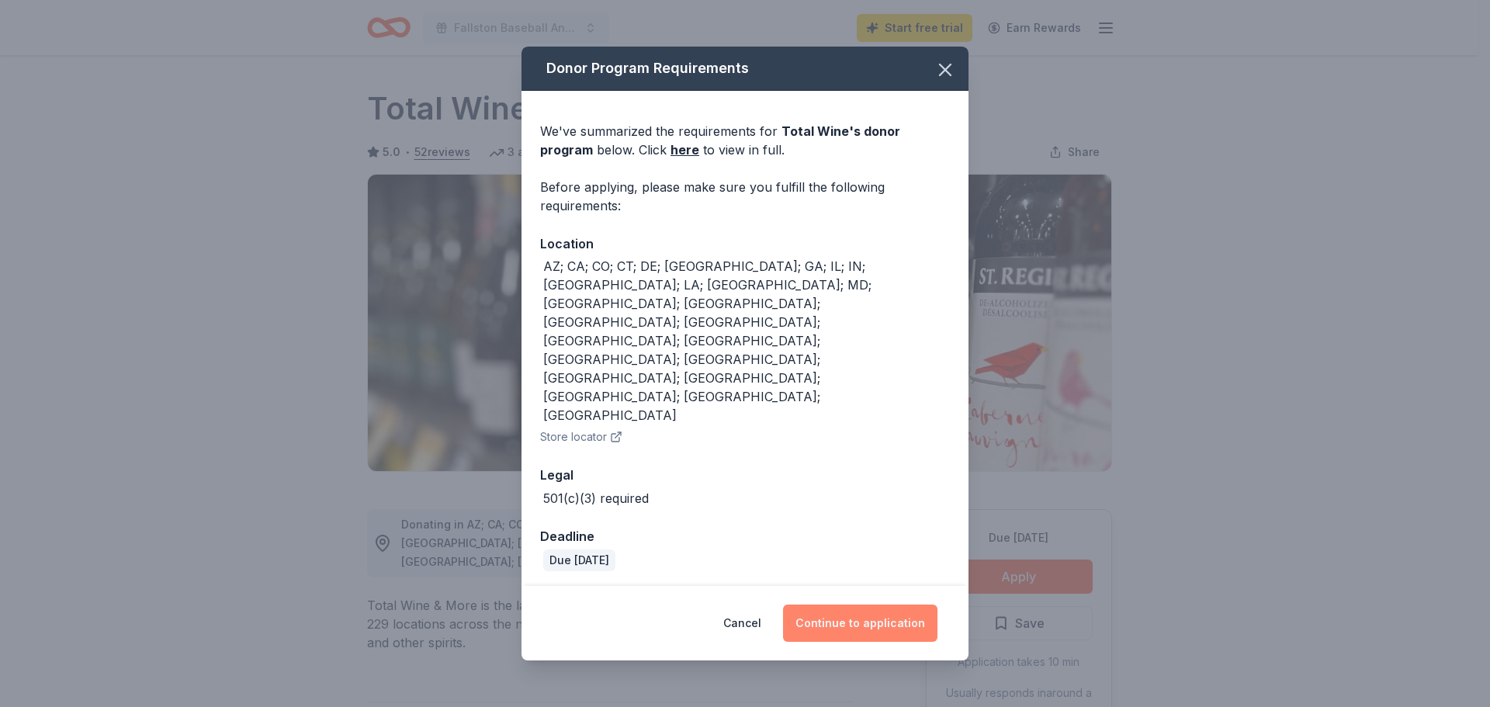
click at [887, 605] on button "Continue to application" at bounding box center [860, 623] width 154 height 37
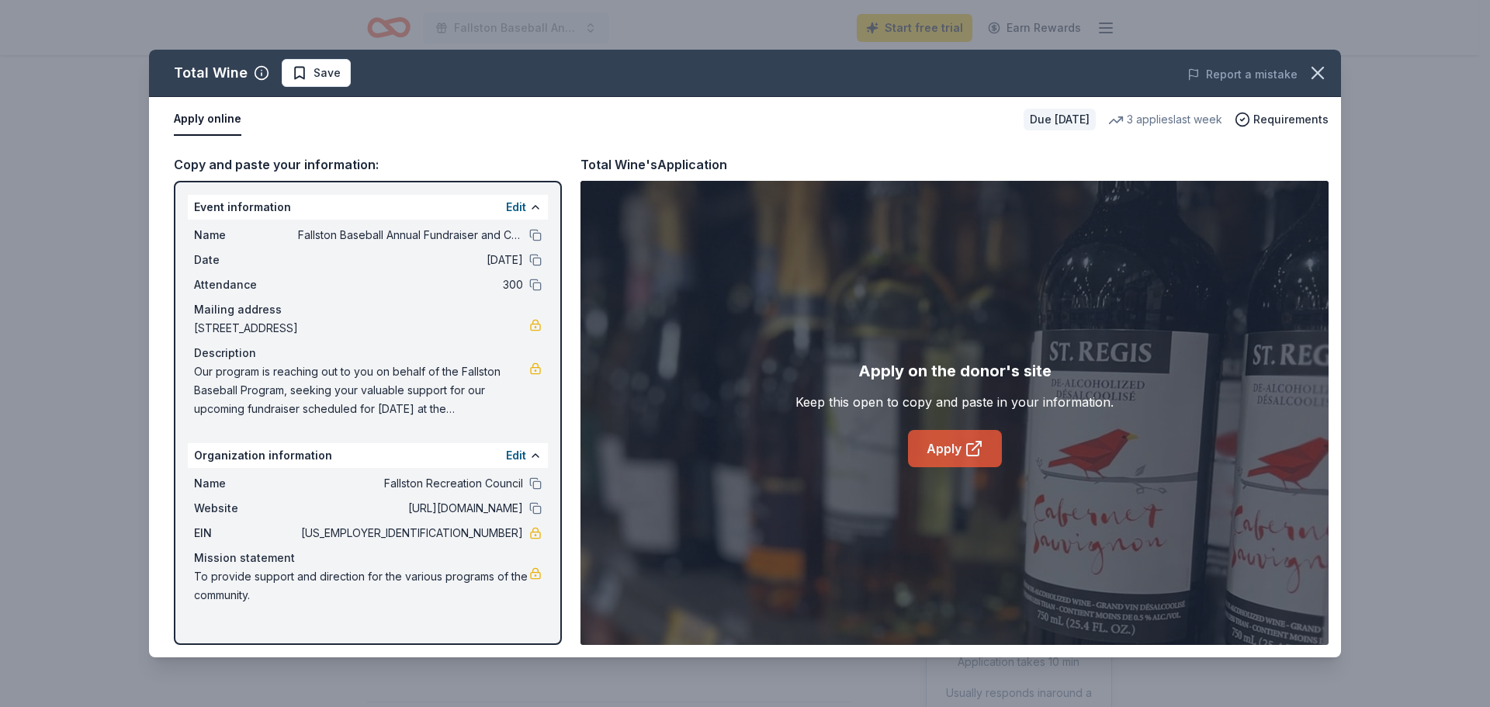
click at [931, 450] on link "Apply" at bounding box center [955, 448] width 94 height 37
click at [1319, 68] on icon "button" at bounding box center [1318, 73] width 22 height 22
